Goal: Check status: Check status

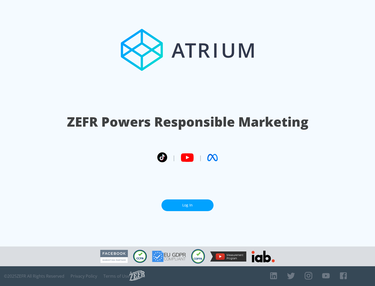
click at [187, 205] on link "Log In" at bounding box center [187, 206] width 52 height 12
